Goal: Task Accomplishment & Management: Use online tool/utility

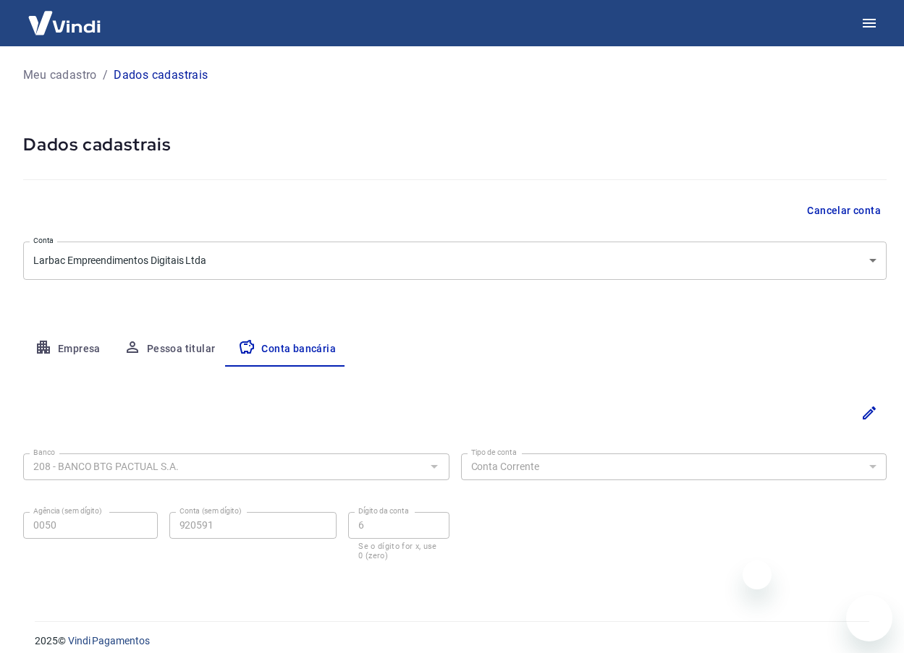
select select "1"
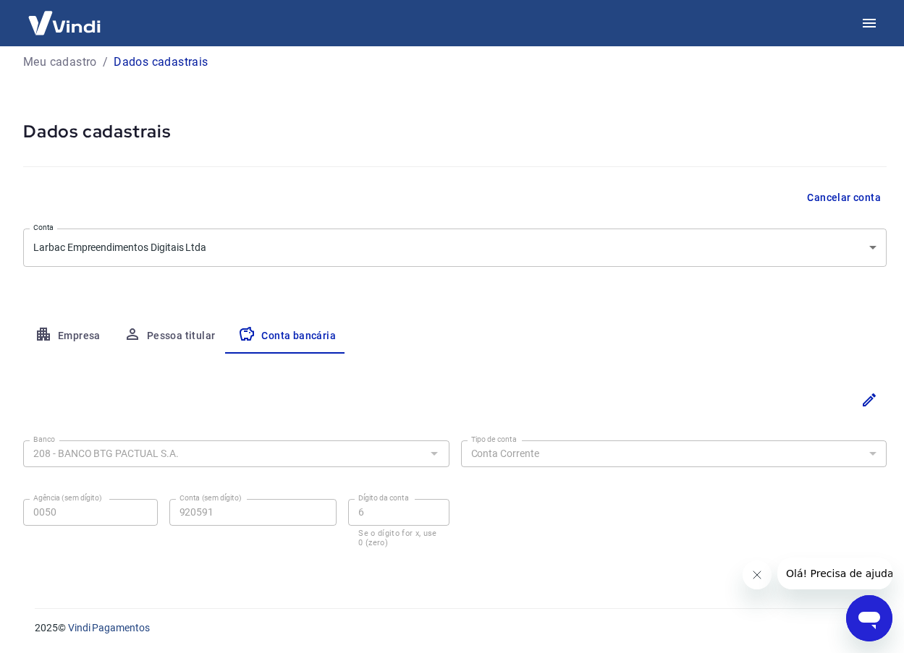
click at [50, 30] on img at bounding box center [64, 23] width 94 height 44
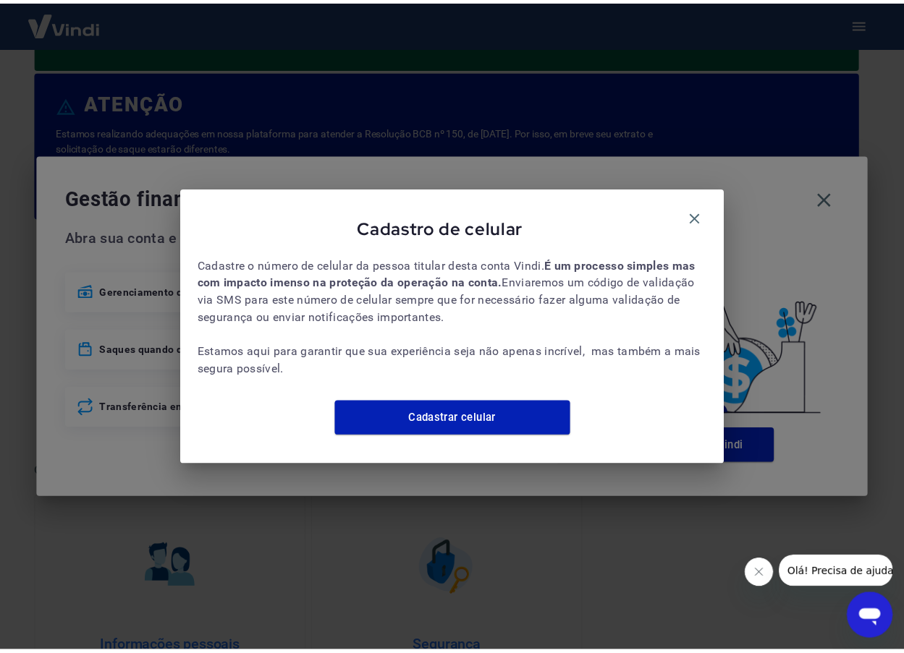
scroll to position [120, 0]
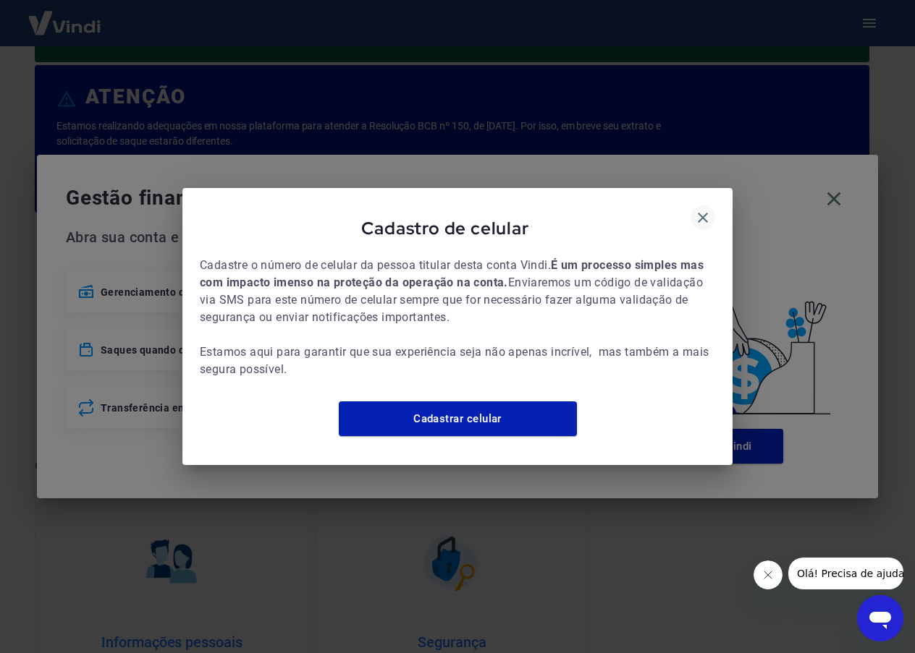
drag, startPoint x: 700, startPoint y: 208, endPoint x: 711, endPoint y: 208, distance: 10.1
click at [701, 213] on icon "button" at bounding box center [703, 218] width 10 height 10
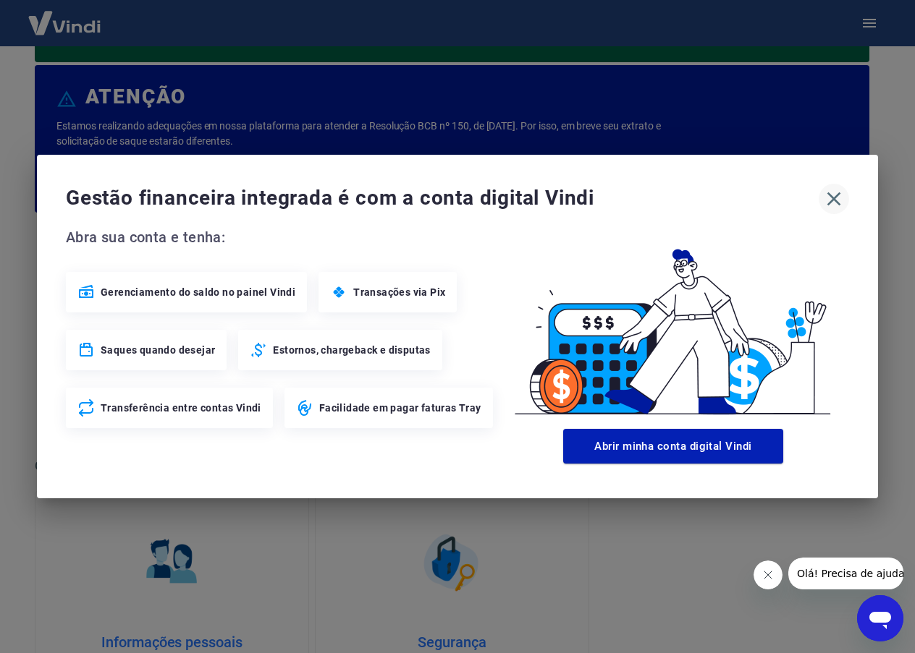
click at [830, 200] on icon "button" at bounding box center [833, 198] width 23 height 23
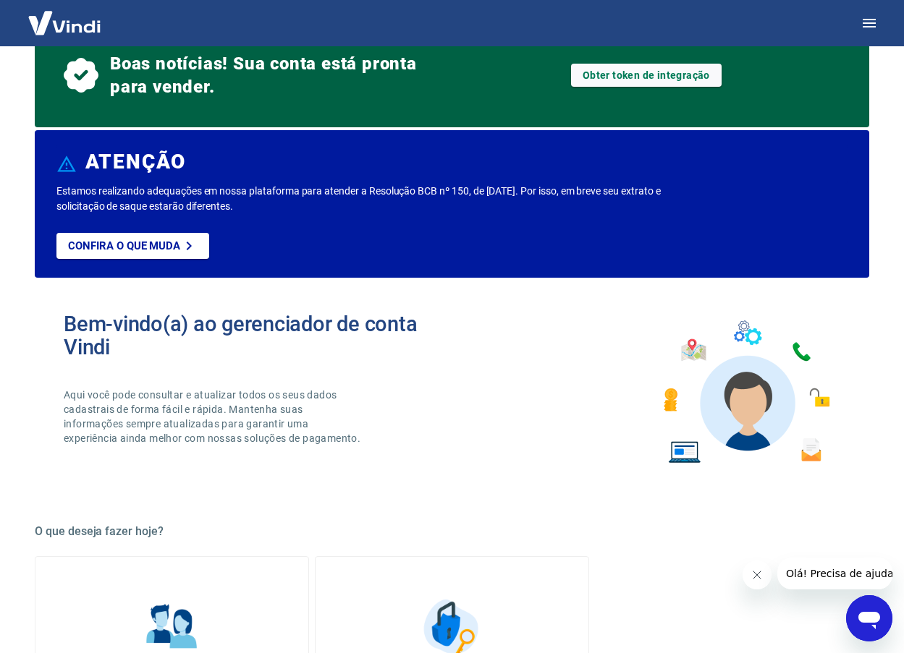
scroll to position [0, 0]
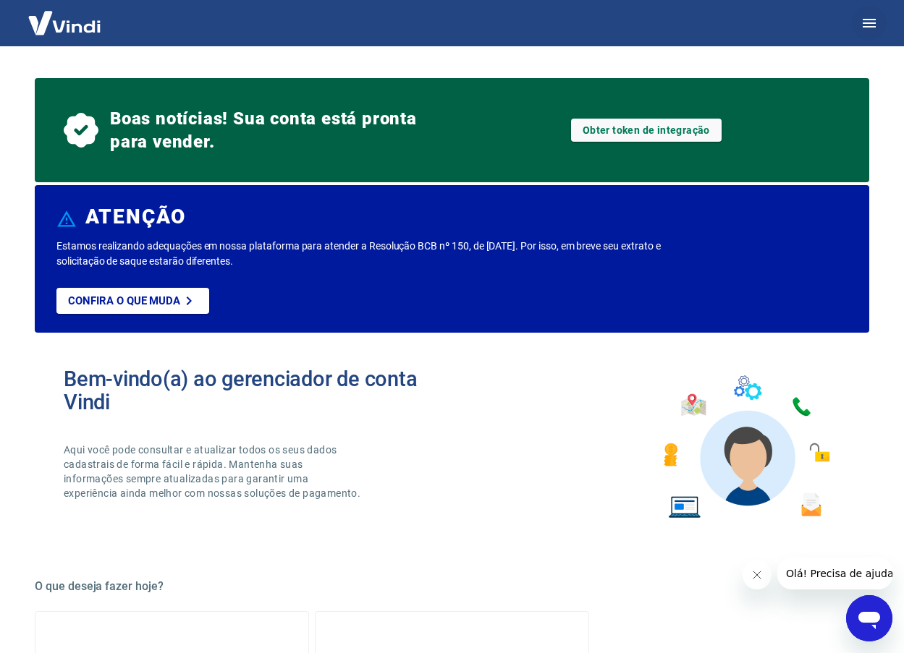
click at [868, 23] on icon "button" at bounding box center [868, 23] width 13 height 9
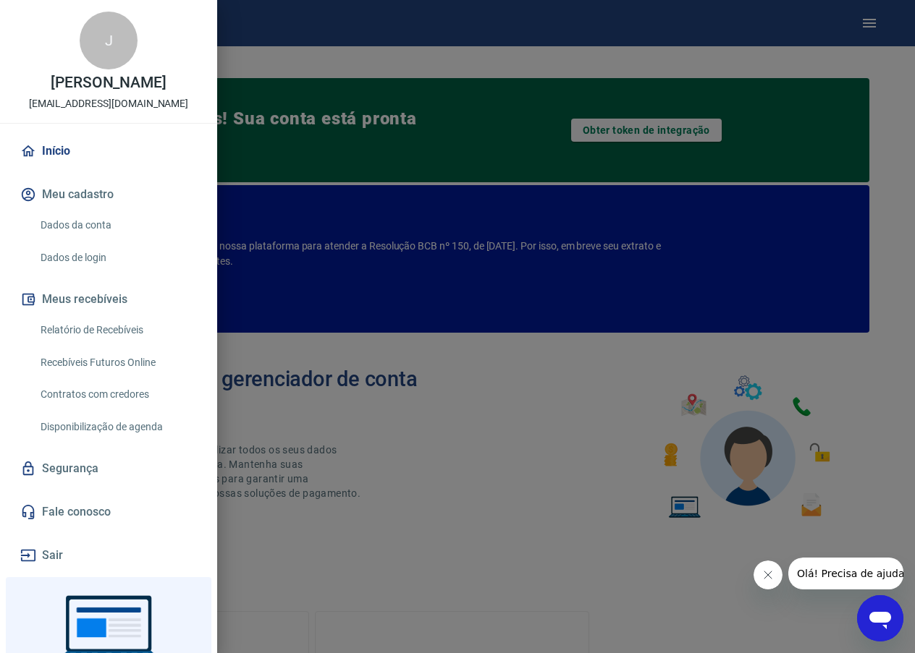
click at [538, 51] on div at bounding box center [457, 326] width 915 height 653
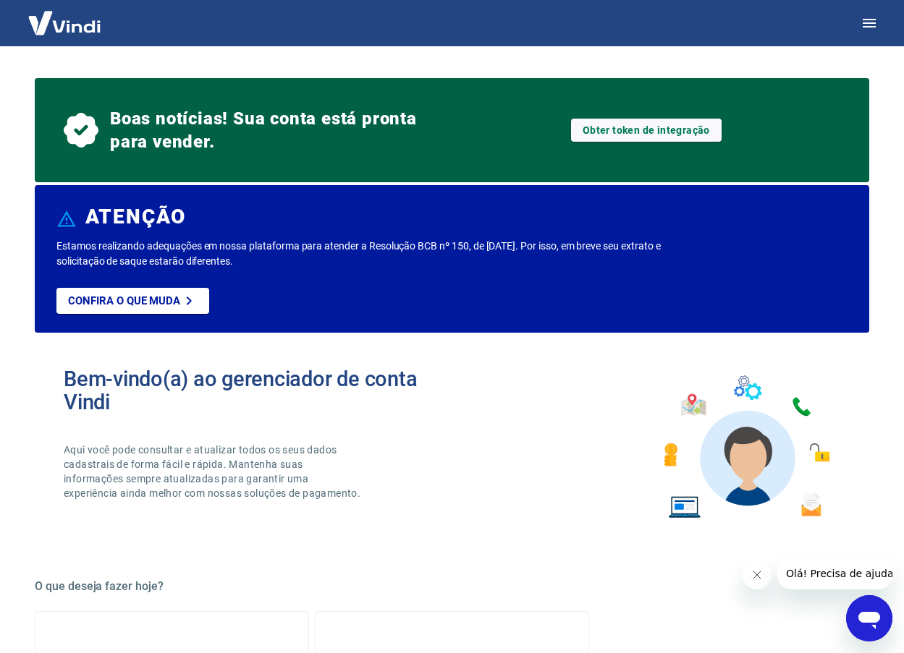
click at [61, 25] on img at bounding box center [64, 23] width 94 height 44
click at [614, 136] on link "Obter token de integração" at bounding box center [646, 130] width 151 height 23
